Goal: Transaction & Acquisition: Purchase product/service

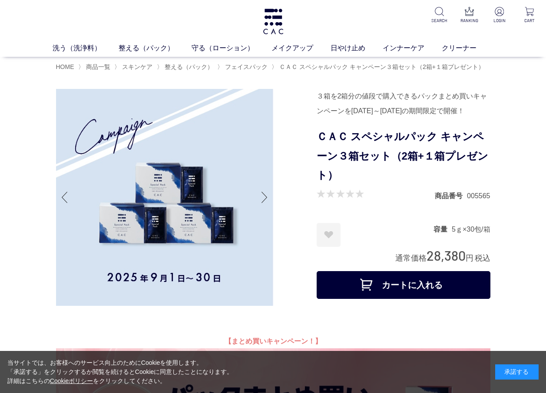
click at [419, 299] on button "カートに入れる" at bounding box center [403, 285] width 174 height 28
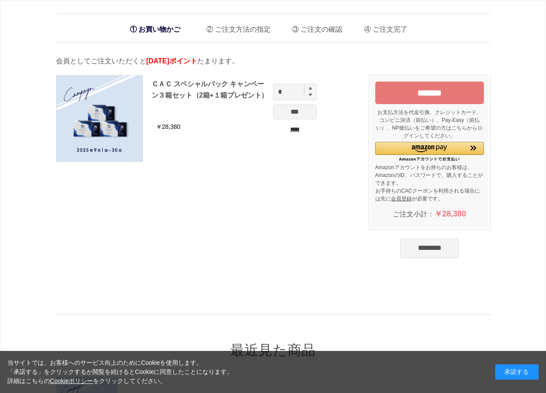
click at [437, 96] on input "*******" at bounding box center [429, 93] width 108 height 23
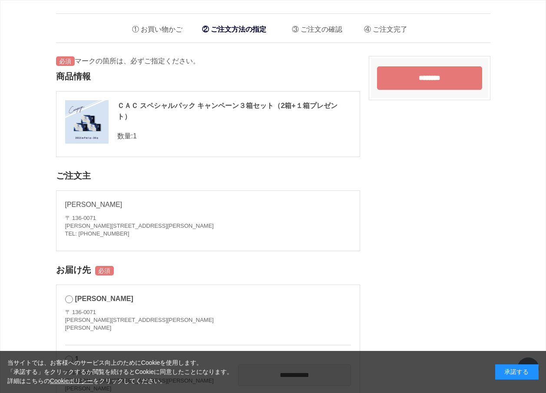
click at [431, 79] on input "********" at bounding box center [429, 77] width 105 height 23
